Goal: Check status: Check status

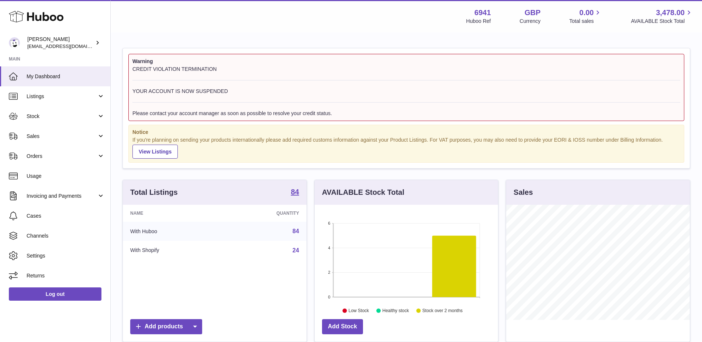
click at [29, 137] on span "Sales" at bounding box center [62, 136] width 70 height 7
click at [30, 137] on span "Sales" at bounding box center [62, 136] width 70 height 7
click at [42, 137] on span "Sales" at bounding box center [62, 136] width 70 height 7
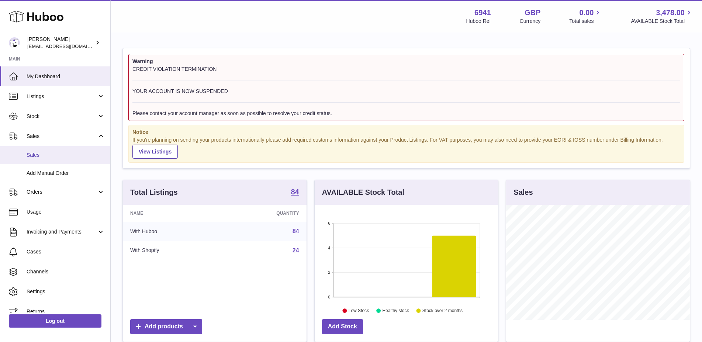
click at [37, 153] on span "Sales" at bounding box center [66, 155] width 78 height 7
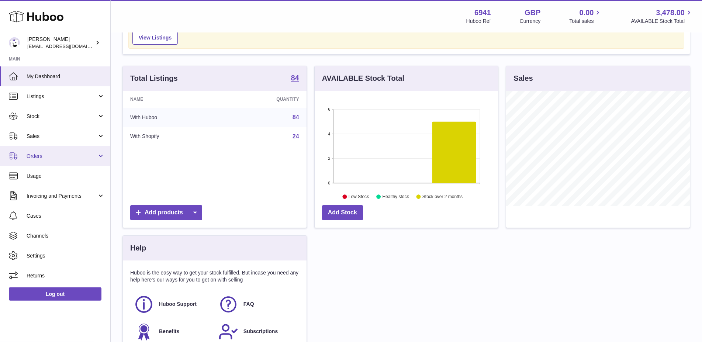
scroll to position [139, 0]
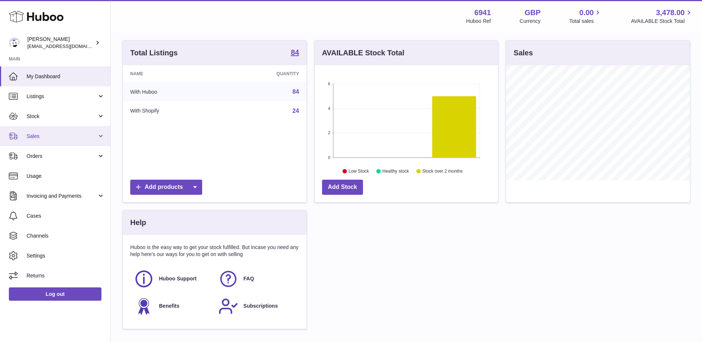
click at [37, 127] on link "Sales" at bounding box center [55, 136] width 110 height 20
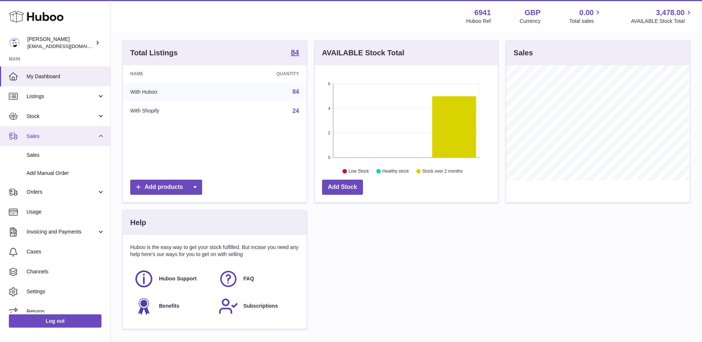
click at [35, 133] on span "Sales" at bounding box center [62, 136] width 70 height 7
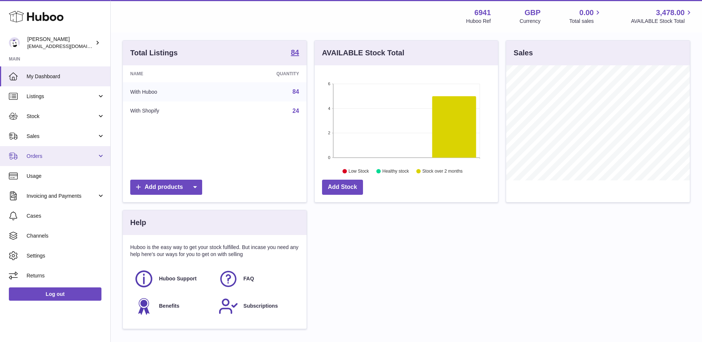
click at [41, 150] on link "Orders" at bounding box center [55, 156] width 110 height 20
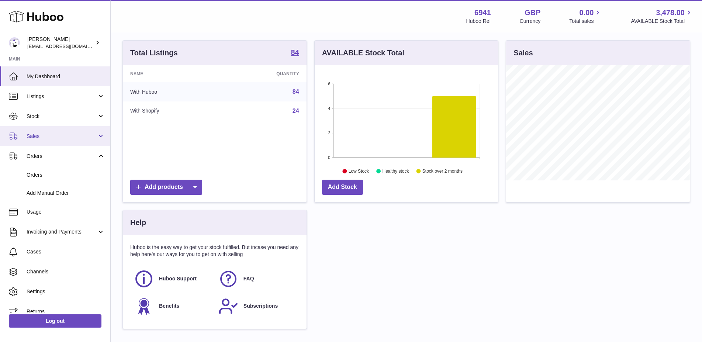
click at [36, 139] on span "Sales" at bounding box center [62, 136] width 70 height 7
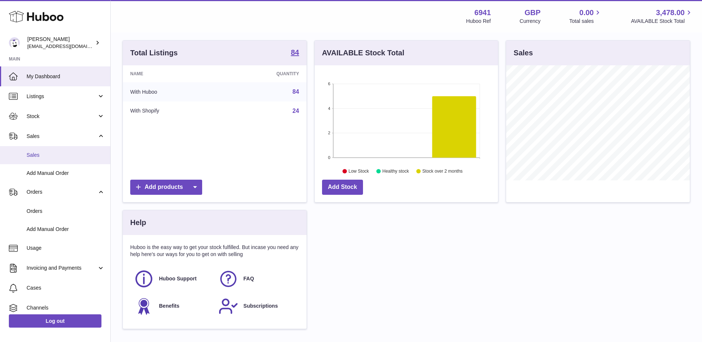
click at [48, 159] on link "Sales" at bounding box center [55, 155] width 110 height 18
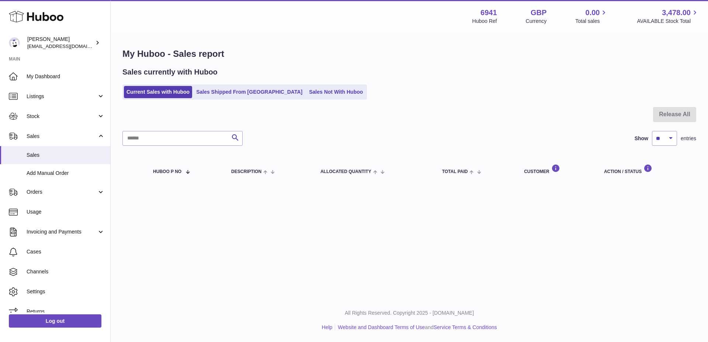
click at [578, 232] on div "Menu Huboo 6941 Huboo Ref GBP Currency 0.00 Total sales 3,478.00 AVAILABLE Stoc…" at bounding box center [409, 149] width 597 height 298
click at [228, 93] on link "Sales Shipped From [GEOGRAPHIC_DATA]" at bounding box center [249, 92] width 111 height 12
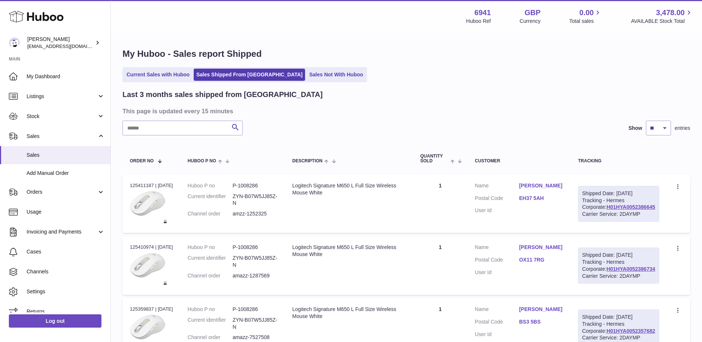
click at [150, 77] on link "Current Sales with Huboo" at bounding box center [158, 75] width 68 height 12
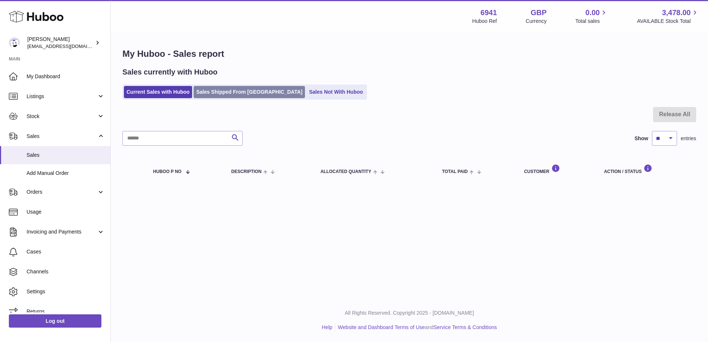
drag, startPoint x: 246, startPoint y: 100, endPoint x: 246, endPoint y: 95, distance: 4.4
click at [246, 98] on ul "Current Sales with Huboo Sales Shipped From Huboo Sales Not With Huboo" at bounding box center [244, 91] width 244 height 15
click at [246, 94] on link "Sales Shipped From [GEOGRAPHIC_DATA]" at bounding box center [249, 92] width 111 height 12
